Goal: Task Accomplishment & Management: Complete application form

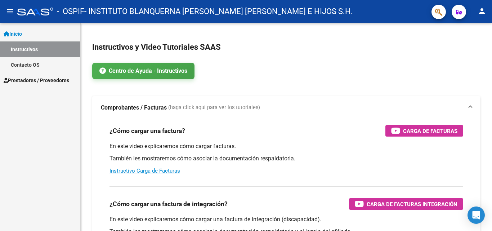
click at [55, 82] on span "Prestadores / Proveedores" at bounding box center [37, 80] width 66 height 8
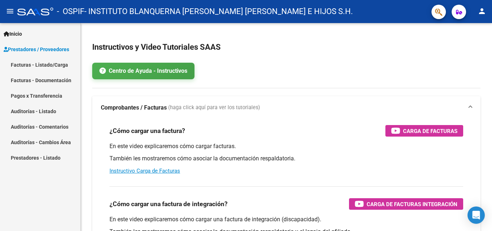
click at [59, 67] on link "Facturas - Listado/Carga" at bounding box center [40, 64] width 80 height 15
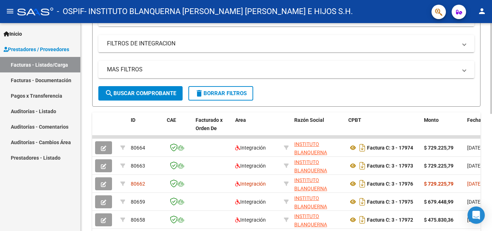
scroll to position [144, 0]
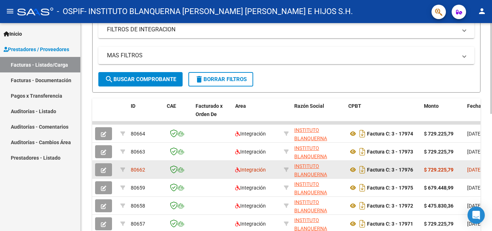
click at [100, 169] on button "button" at bounding box center [103, 169] width 17 height 13
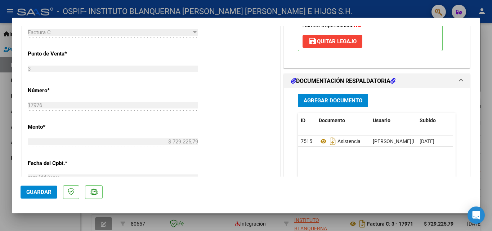
scroll to position [288, 0]
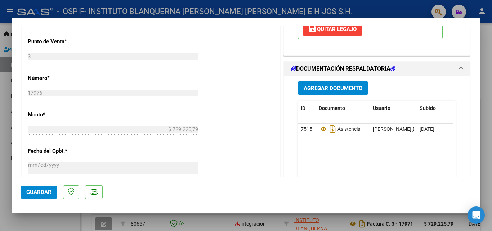
click at [315, 86] on span "Agregar Documento" at bounding box center [333, 88] width 59 height 6
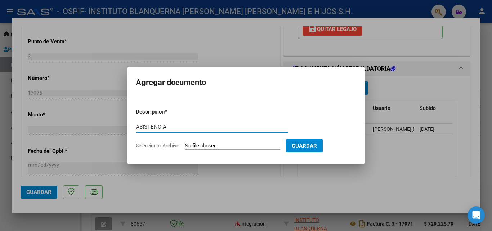
type input "ASISTENCIA"
click at [251, 144] on input "Seleccionar Archivo" at bounding box center [232, 146] width 95 height 7
type input "C:\fakepath\[PERSON_NAME] 09-2025.pdf"
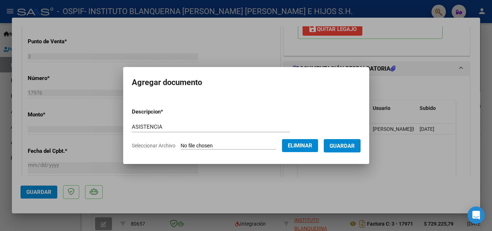
click at [354, 147] on span "Guardar" at bounding box center [342, 146] width 25 height 6
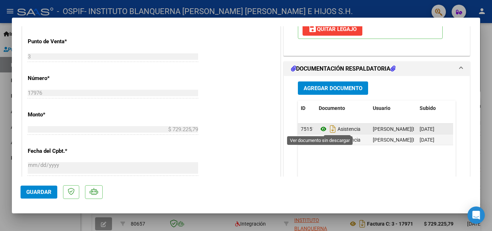
click at [319, 129] on icon at bounding box center [323, 129] width 9 height 9
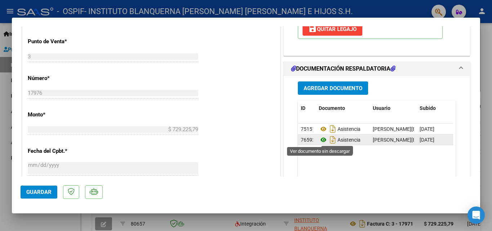
click at [320, 141] on icon at bounding box center [323, 139] width 9 height 9
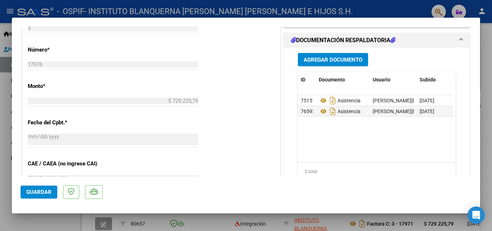
scroll to position [324, 0]
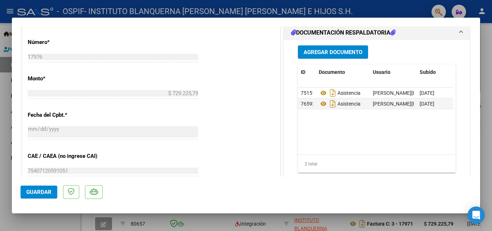
click at [40, 189] on span "Guardar" at bounding box center [38, 192] width 25 height 6
click at [32, 197] on button "Guardar" at bounding box center [39, 191] width 37 height 13
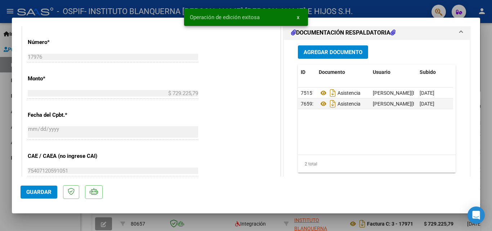
click at [0, 118] on div at bounding box center [246, 115] width 492 height 231
type input "$ 0,00"
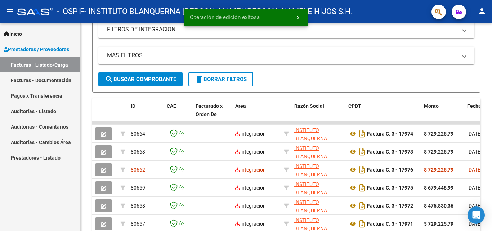
scroll to position [144, 0]
